Goal: Task Accomplishment & Management: Manage account settings

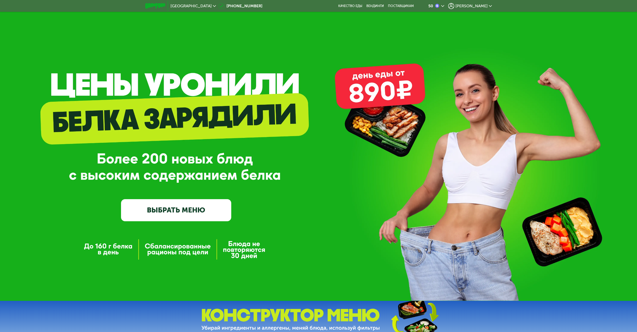
click at [480, 5] on span "[PERSON_NAME]" at bounding box center [472, 6] width 32 height 4
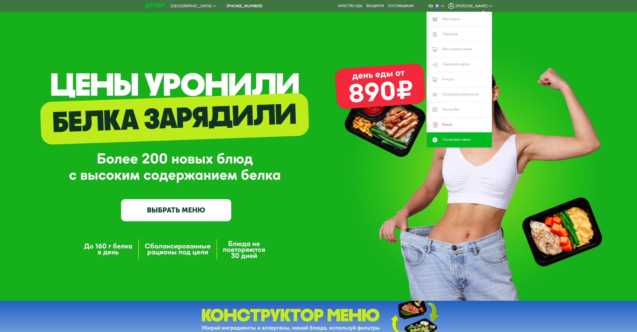
click at [450, 19] on link "Мои заказы" at bounding box center [459, 19] width 65 height 15
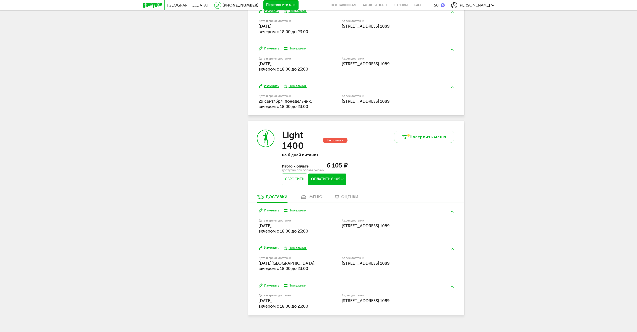
scroll to position [263, 0]
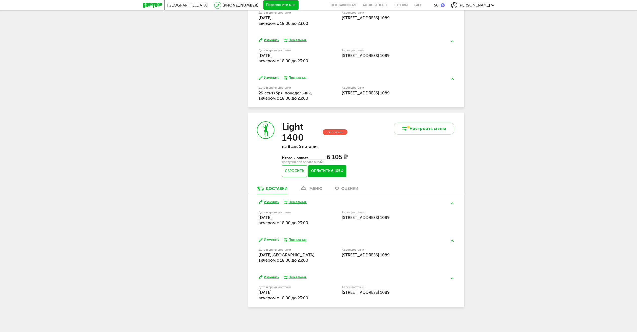
click at [315, 187] on div "меню" at bounding box center [315, 188] width 13 height 5
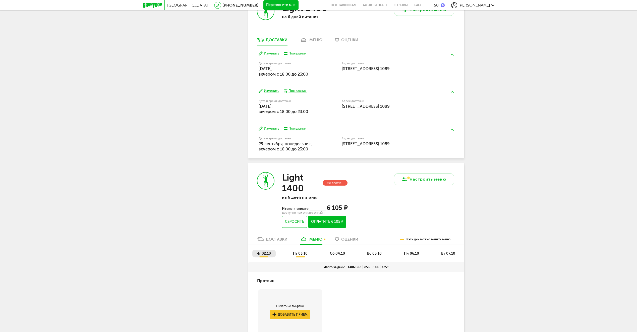
scroll to position [61, 0]
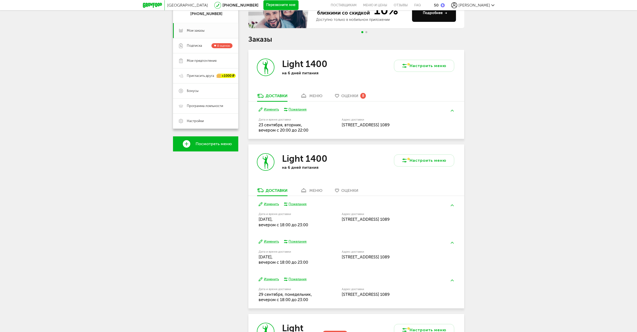
click at [315, 187] on div "Light 1400 на 6 дней питания" at bounding box center [302, 165] width 108 height 43
click at [314, 96] on div "меню" at bounding box center [315, 95] width 13 height 5
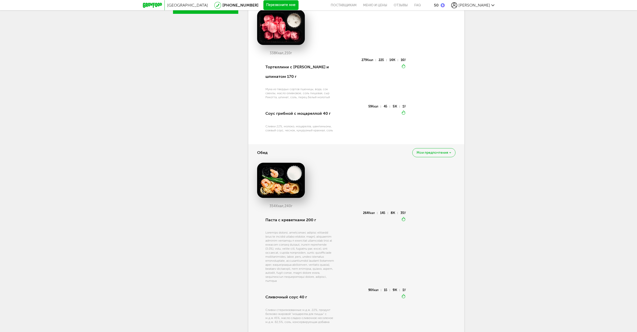
scroll to position [98, 0]
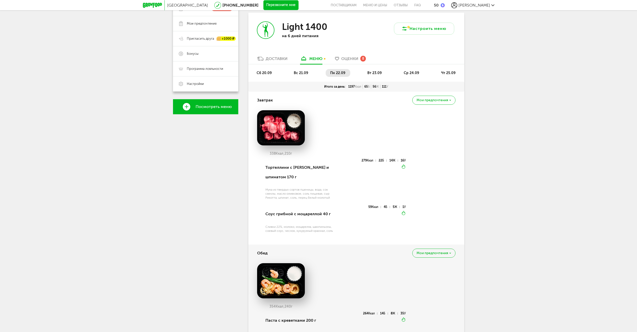
click at [371, 71] on span "вт 23.09" at bounding box center [374, 73] width 14 height 4
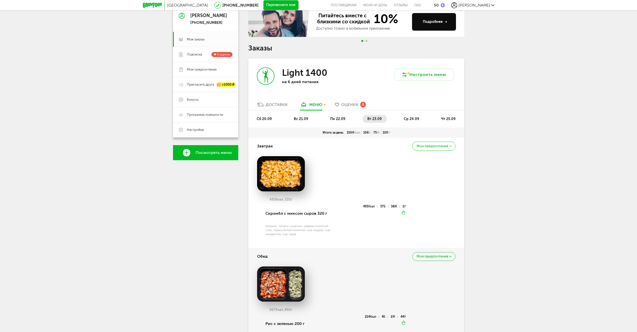
scroll to position [0, 0]
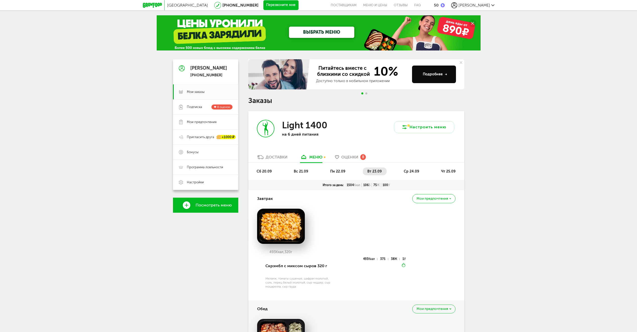
click at [341, 172] on span "пн 22.09" at bounding box center [337, 171] width 15 height 4
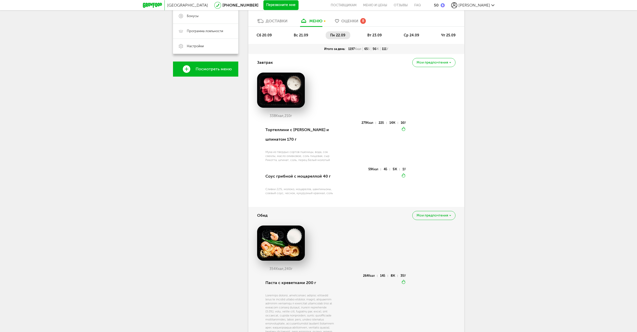
scroll to position [100, 0]
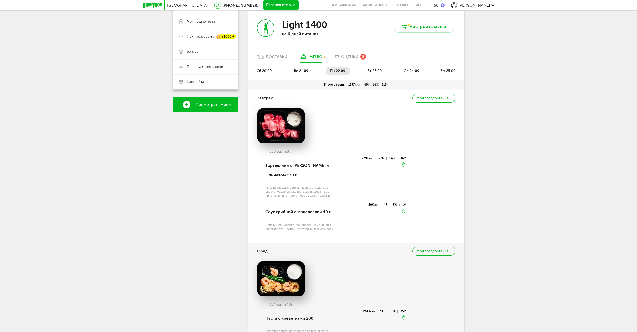
click at [376, 71] on span "вт 23.09" at bounding box center [374, 71] width 14 height 4
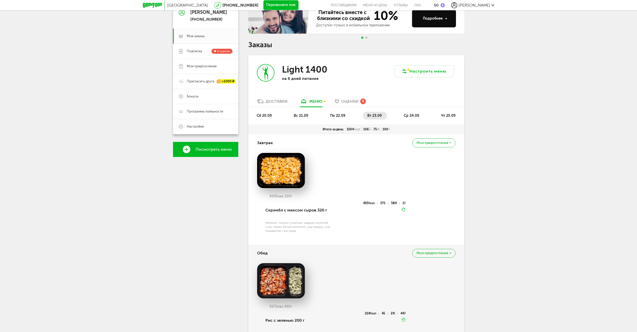
scroll to position [50, 0]
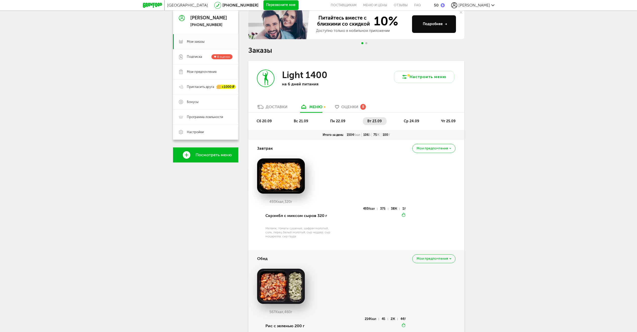
click at [411, 120] on span "ср 24.09" at bounding box center [411, 121] width 15 height 4
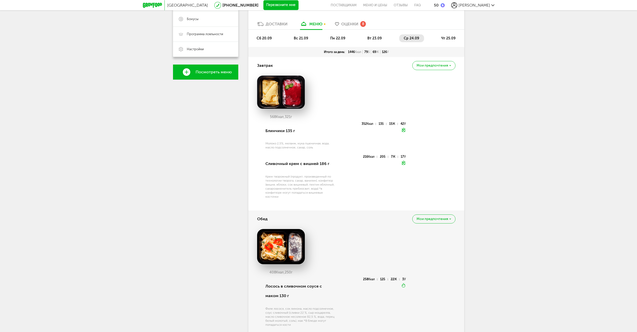
scroll to position [126, 0]
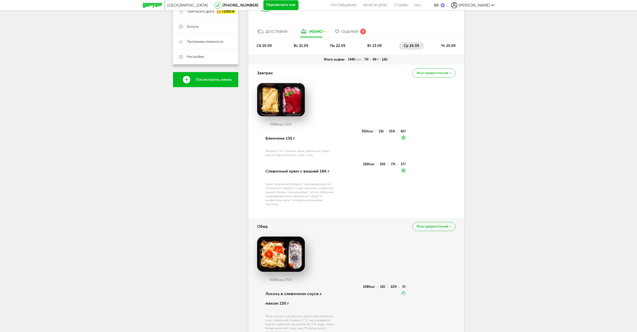
click at [445, 44] on span "чт 25.09" at bounding box center [448, 46] width 14 height 4
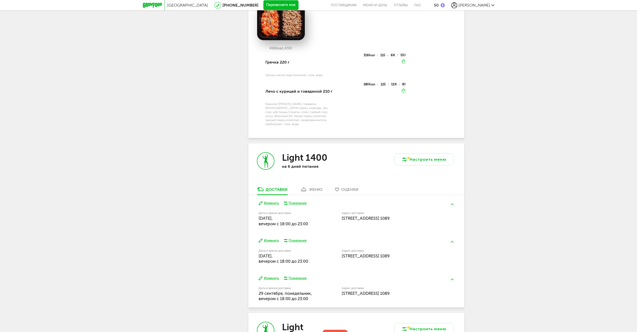
scroll to position [703, 0]
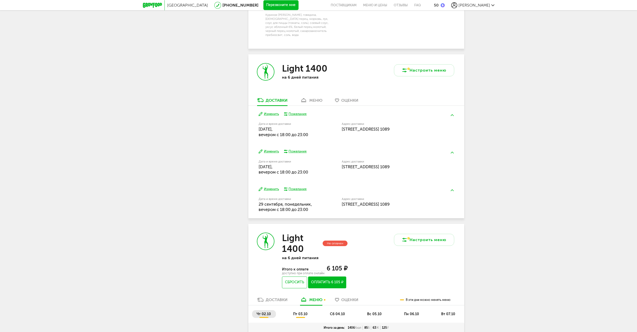
click at [306, 102] on use at bounding box center [303, 100] width 5 height 4
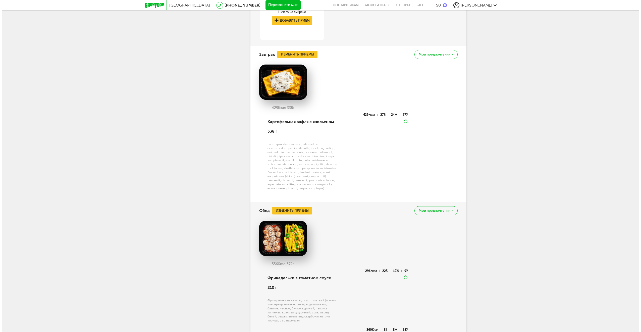
scroll to position [925, 0]
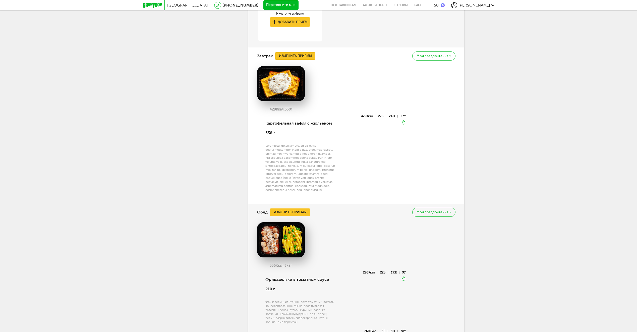
click at [287, 59] on button "Изменить приемы" at bounding box center [295, 56] width 40 height 8
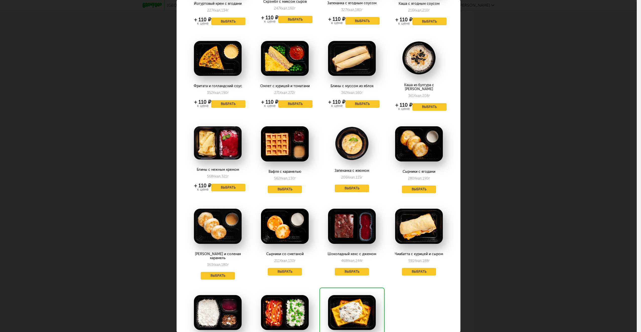
scroll to position [0, 0]
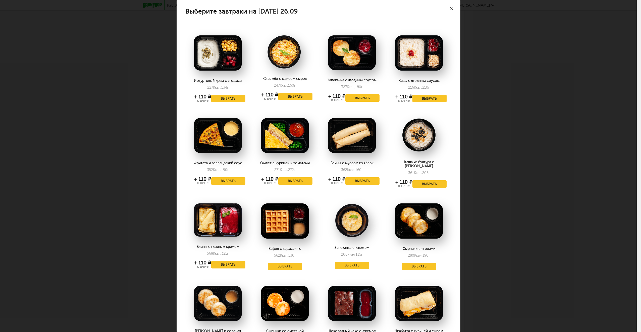
click at [450, 7] on icon at bounding box center [452, 9] width 4 height 4
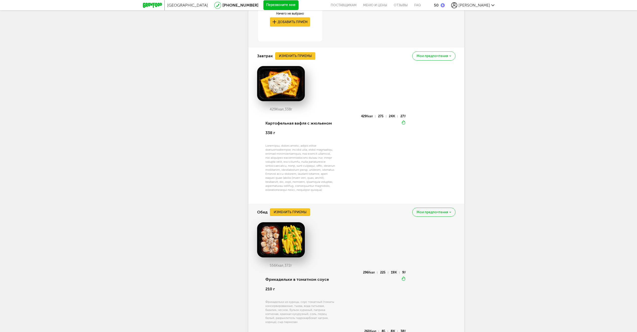
click at [304, 216] on button "Изменить приемы" at bounding box center [290, 212] width 40 height 8
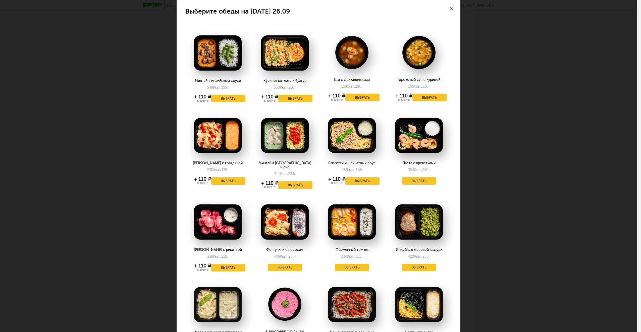
click at [450, 8] on use at bounding box center [452, 9] width 4 height 4
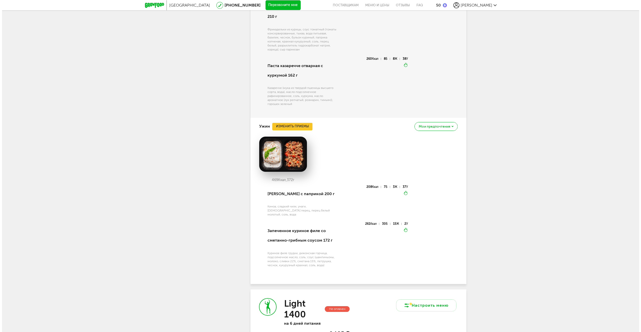
scroll to position [1201, 0]
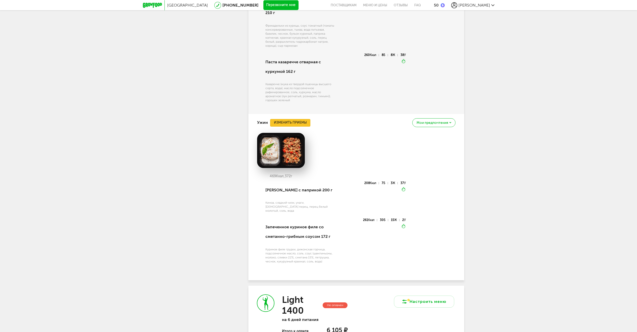
click at [278, 127] on button "Изменить приемы" at bounding box center [290, 123] width 40 height 8
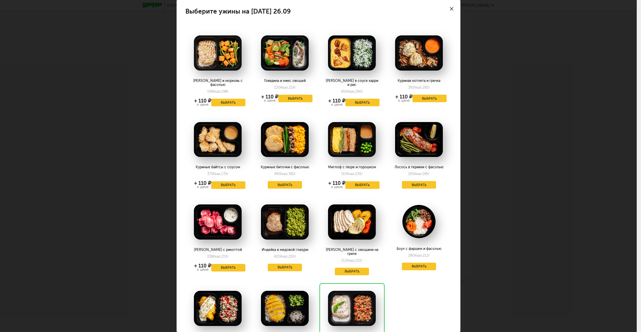
click at [450, 7] on icon at bounding box center [452, 9] width 4 height 4
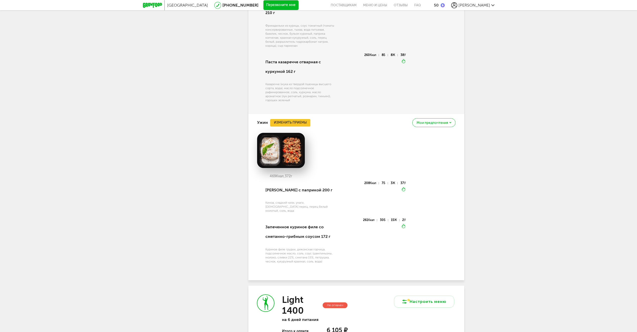
click at [288, 156] on img at bounding box center [281, 150] width 48 height 35
click at [291, 127] on button "Изменить приемы" at bounding box center [290, 123] width 40 height 8
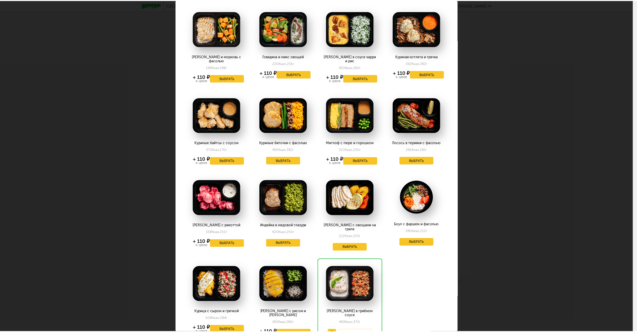
scroll to position [0, 0]
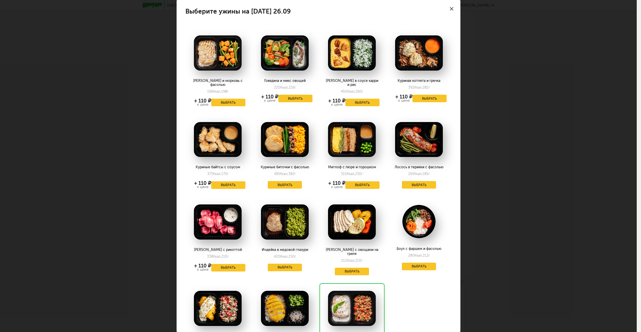
click at [450, 8] on icon at bounding box center [452, 9] width 4 height 4
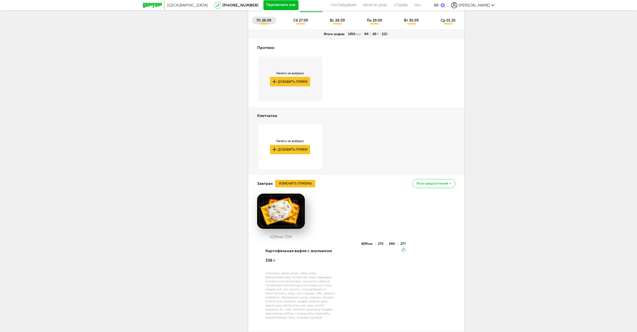
scroll to position [749, 0]
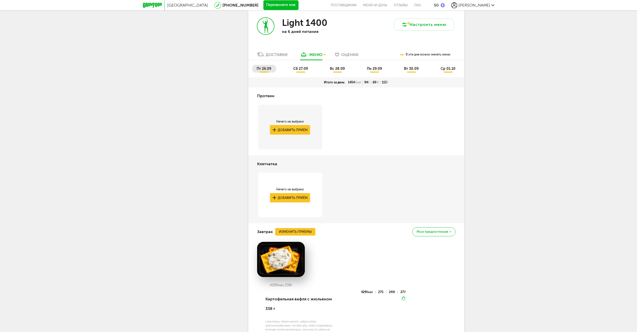
click at [302, 71] on span "сб 27.09" at bounding box center [300, 69] width 15 height 4
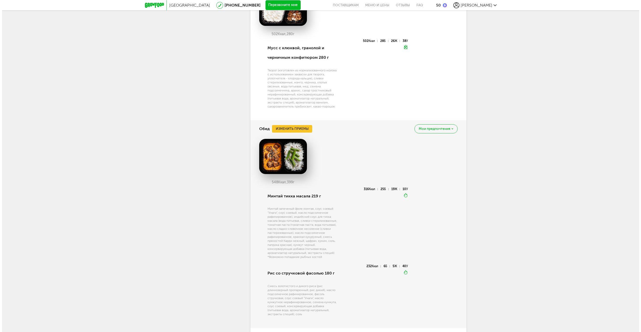
scroll to position [900, 0]
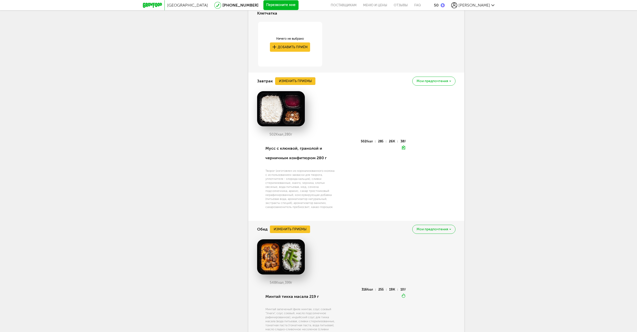
click at [305, 85] on button "Изменить приемы" at bounding box center [295, 81] width 40 height 8
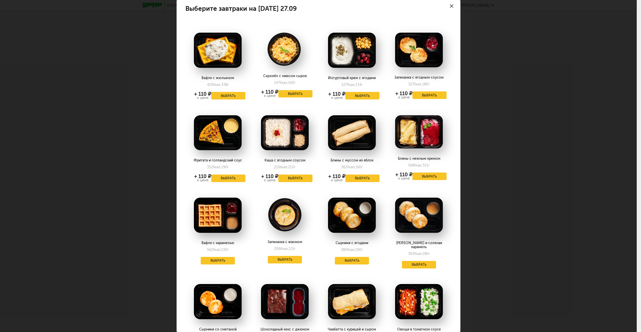
scroll to position [0, 0]
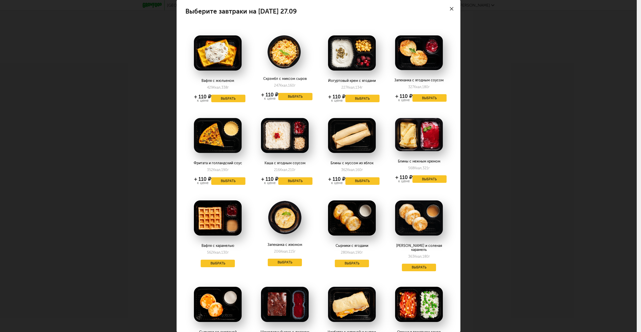
click at [450, 7] on icon at bounding box center [452, 9] width 4 height 4
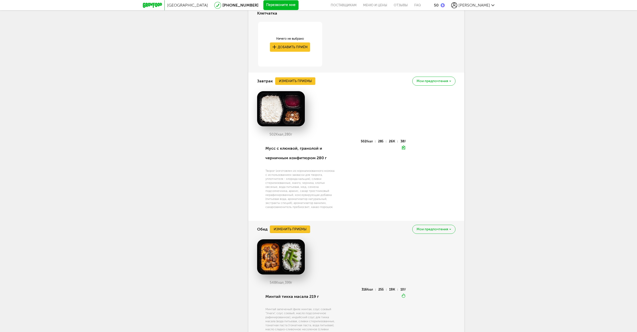
click at [297, 232] on button "Изменить приемы" at bounding box center [290, 230] width 40 height 8
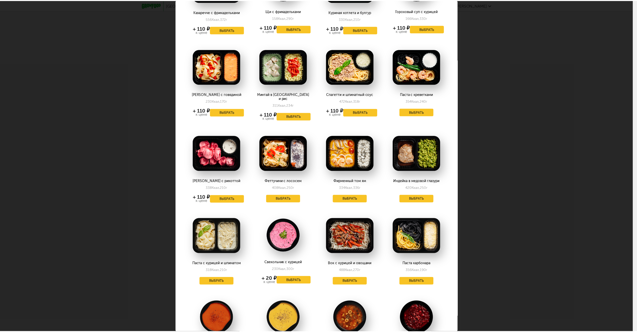
scroll to position [17, 0]
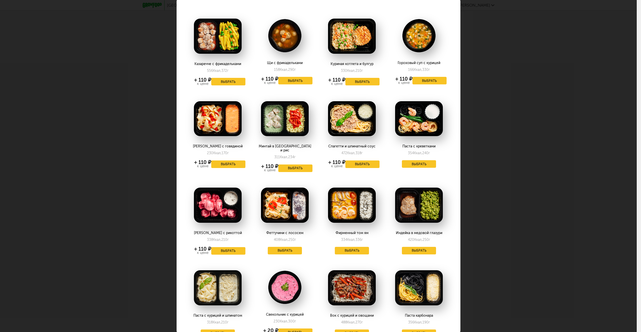
click at [513, 128] on div "Выберите обеды на [DATE] 27.09 Казаречче с фрикадельками 556 Ккал, 372 г + 110 …" at bounding box center [318, 166] width 637 height 332
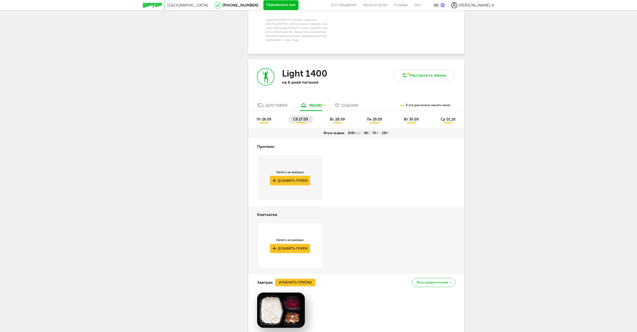
scroll to position [674, 0]
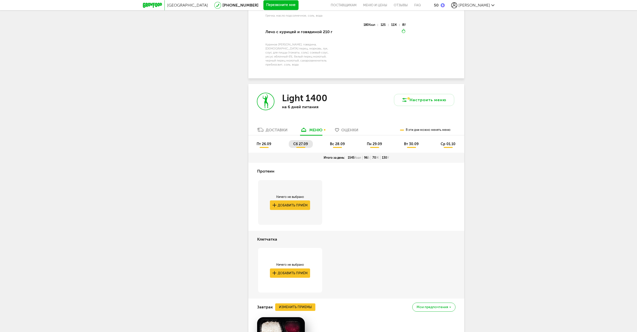
click at [338, 146] on span "вс 28.09" at bounding box center [337, 144] width 15 height 4
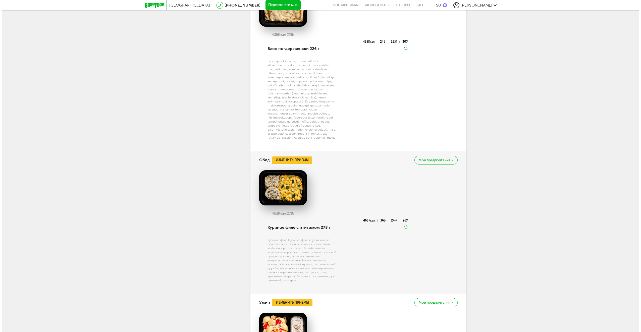
scroll to position [1000, 0]
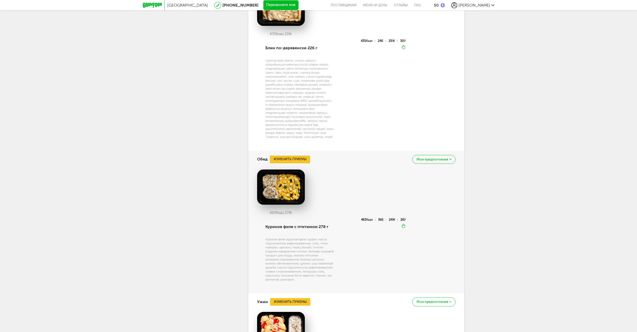
click at [292, 163] on button "Изменить приемы" at bounding box center [290, 160] width 40 height 8
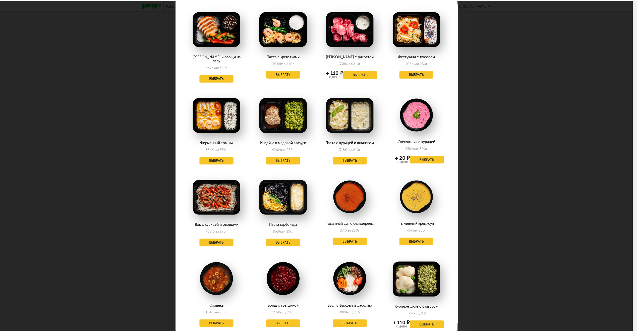
scroll to position [176, 0]
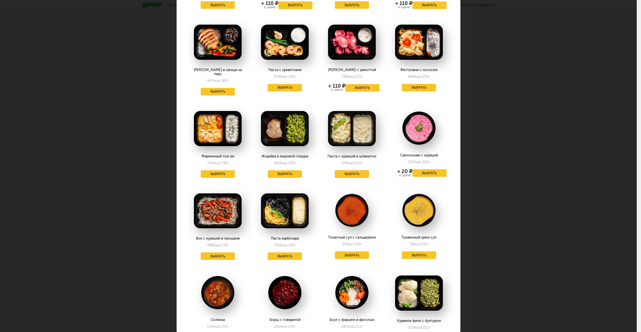
click at [351, 170] on button "Выбрать" at bounding box center [352, 174] width 34 height 8
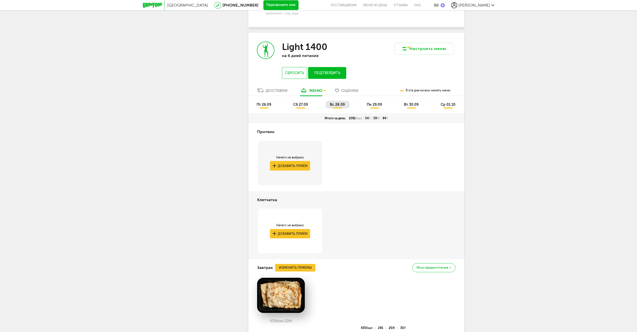
scroll to position [724, 0]
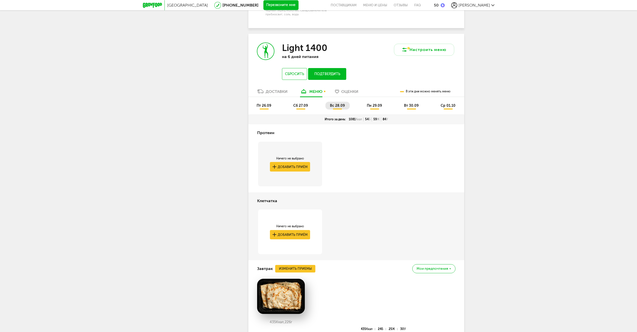
click at [377, 108] on span "пн 29.09" at bounding box center [374, 105] width 15 height 4
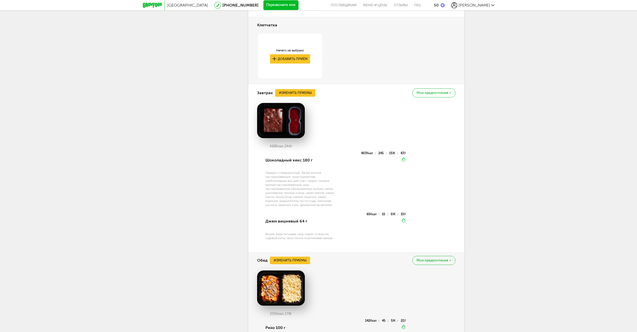
scroll to position [774, 0]
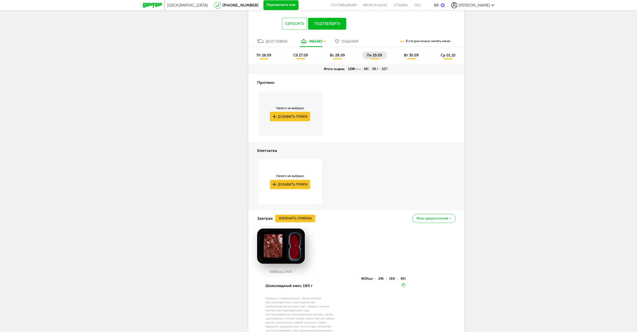
click at [407, 58] on span "вт 30.09" at bounding box center [411, 55] width 15 height 4
click at [449, 58] on span "ср 01.10" at bounding box center [448, 55] width 15 height 4
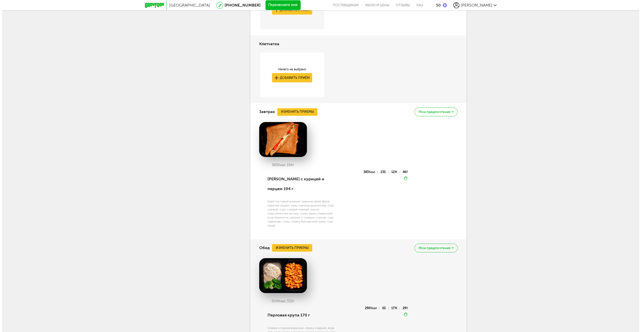
scroll to position [1729, 0]
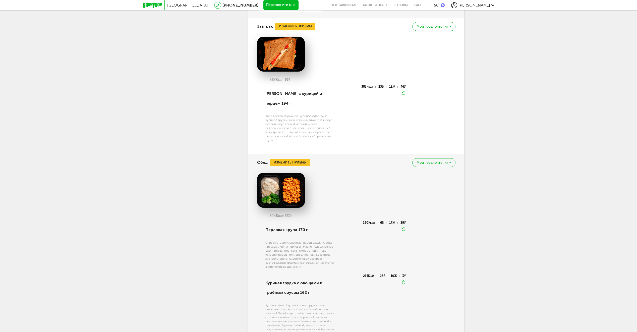
click at [282, 159] on button "Изменить приемы" at bounding box center [290, 163] width 40 height 8
